Goal: Information Seeking & Learning: Learn about a topic

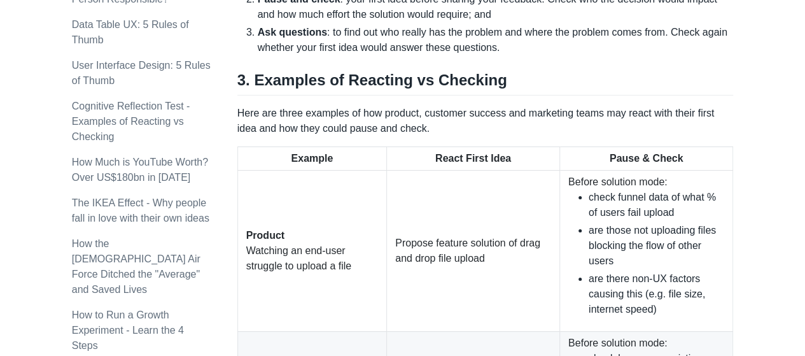
scroll to position [1179, 0]
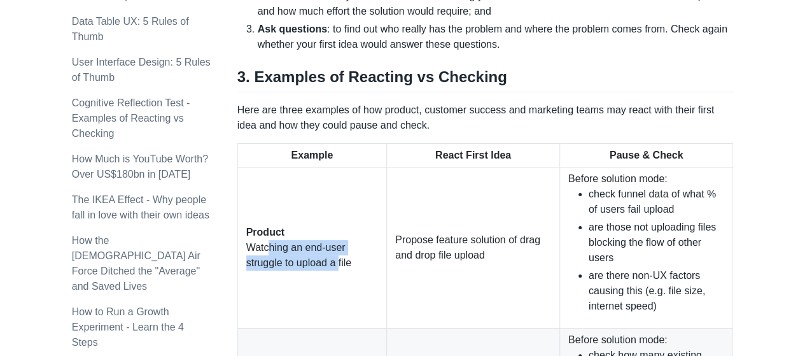
drag, startPoint x: 263, startPoint y: 230, endPoint x: 338, endPoint y: 258, distance: 80.1
click at [338, 258] on td "Product Watching an end-user struggle to upload a file" at bounding box center [311, 247] width 149 height 161
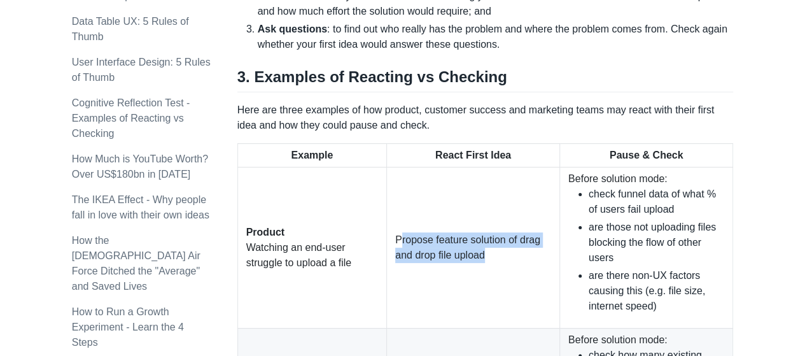
drag, startPoint x: 400, startPoint y: 224, endPoint x: 515, endPoint y: 256, distance: 119.6
click at [515, 256] on td "Propose feature solution of drag and drop file upload" at bounding box center [473, 247] width 173 height 161
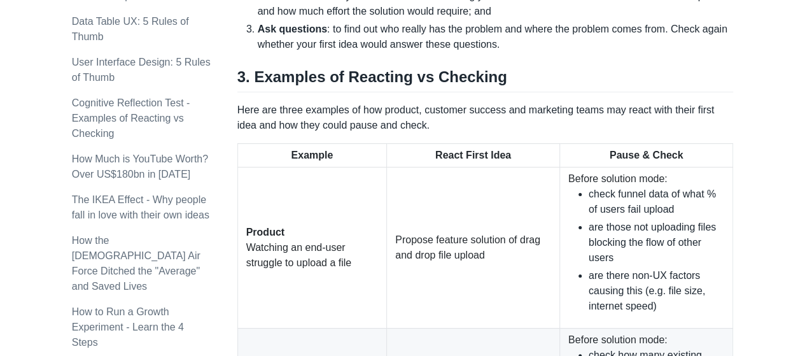
scroll to position [1379, 0]
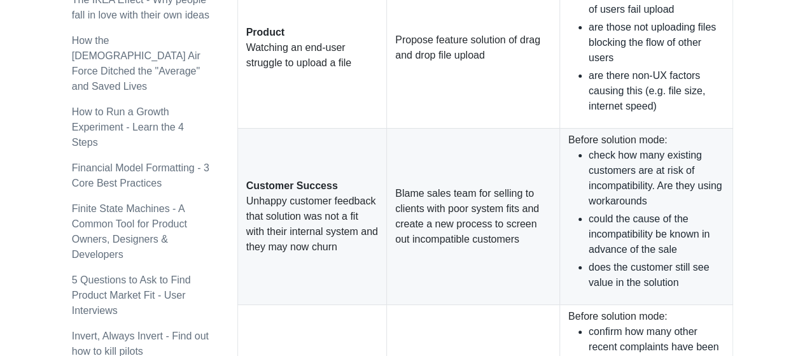
drag, startPoint x: 260, startPoint y: 170, endPoint x: 361, endPoint y: 241, distance: 123.7
click at [361, 241] on td "Customer Success Unhappy customer feedback that solution was not a fit with the…" at bounding box center [311, 216] width 149 height 176
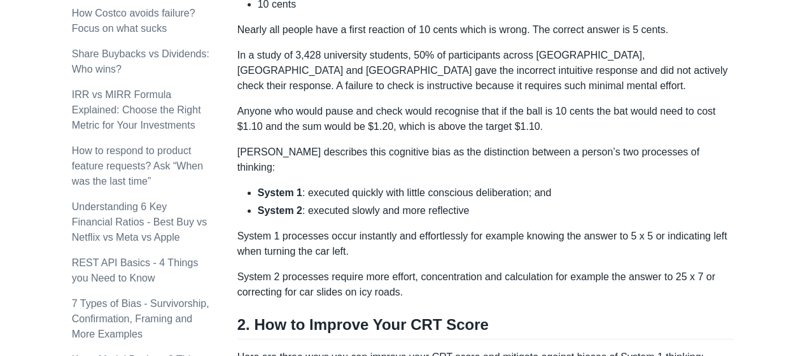
scroll to position [756, 0]
